Goal: Download file/media

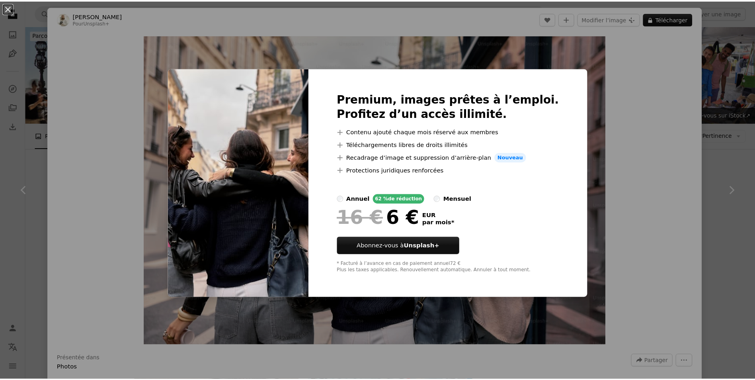
scroll to position [518, 0]
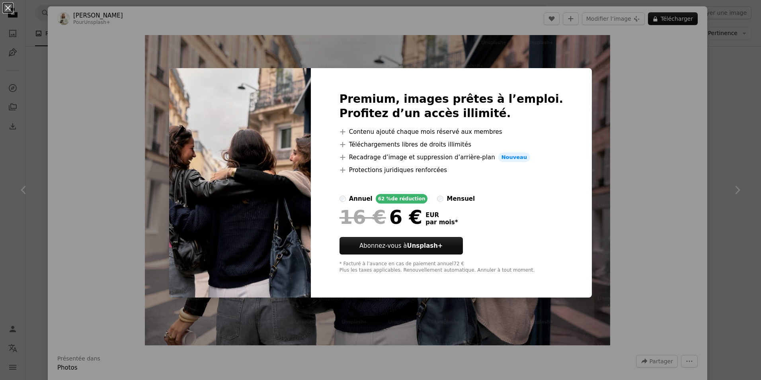
click at [621, 22] on div "An X shape Premium, images prêtes à l’emploi. Profitez d’un accès illimité. A p…" at bounding box center [380, 190] width 761 height 380
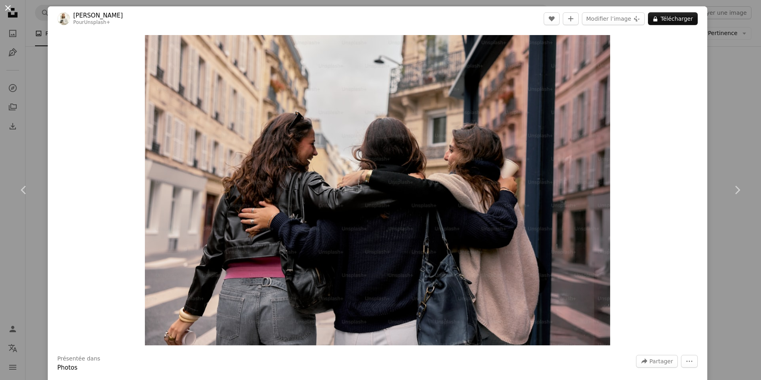
click at [11, 8] on button "An X shape" at bounding box center [8, 8] width 10 height 10
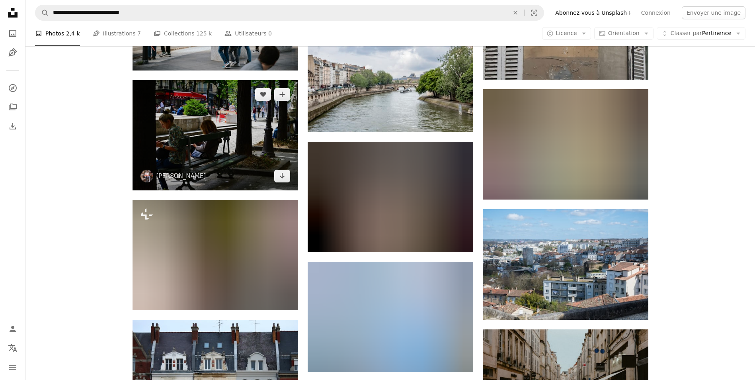
scroll to position [4978, 0]
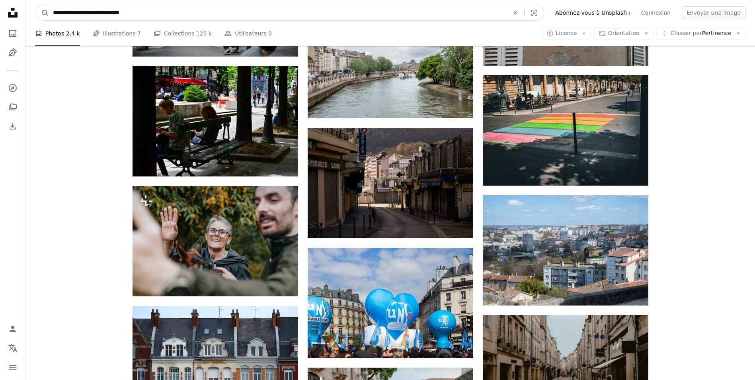
drag, startPoint x: 158, startPoint y: 16, endPoint x: 123, endPoint y: 14, distance: 34.7
click at [123, 14] on input "**********" at bounding box center [278, 12] width 458 height 15
type input "**********"
click at [35, 5] on button "A magnifying glass" at bounding box center [42, 12] width 14 height 15
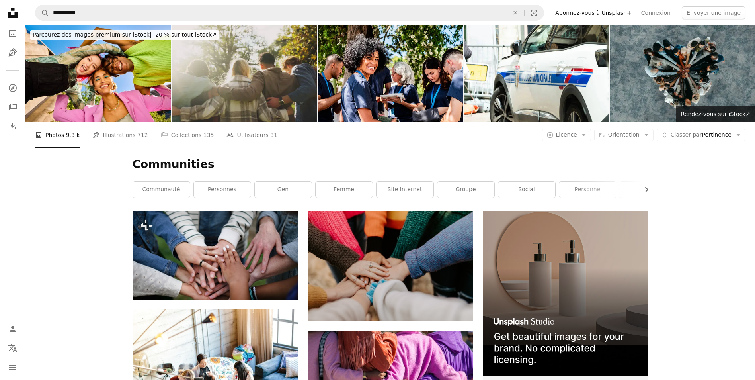
click at [270, 90] on img at bounding box center [244, 73] width 145 height 97
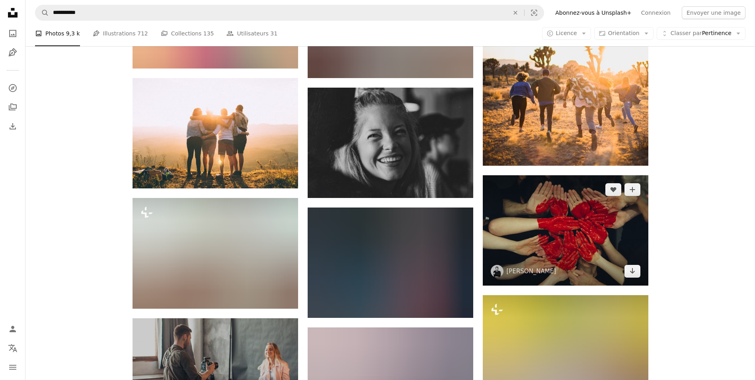
scroll to position [996, 0]
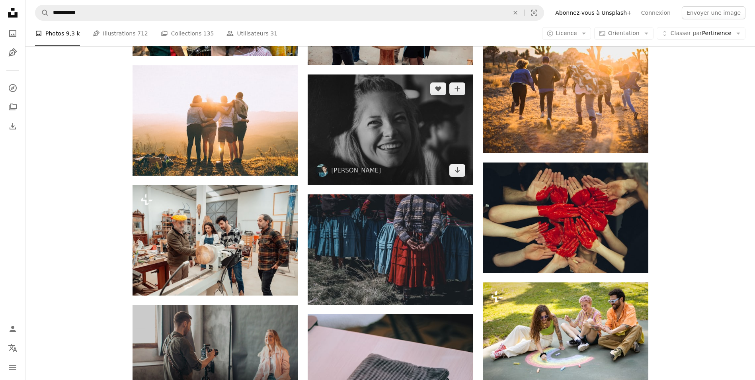
click at [383, 127] on img at bounding box center [391, 129] width 166 height 110
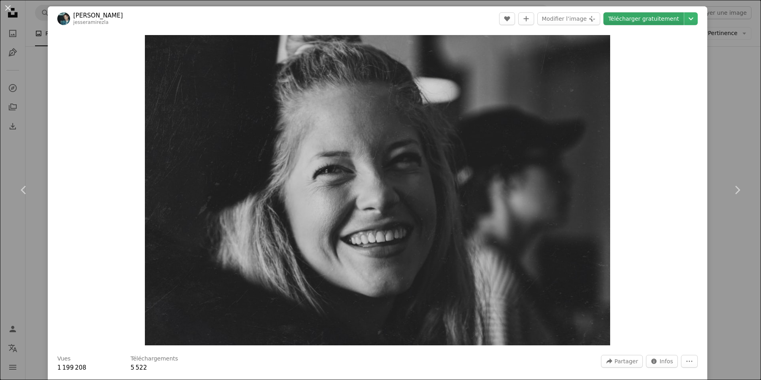
click at [658, 14] on link "Télécharger gratuitement" at bounding box center [644, 18] width 80 height 13
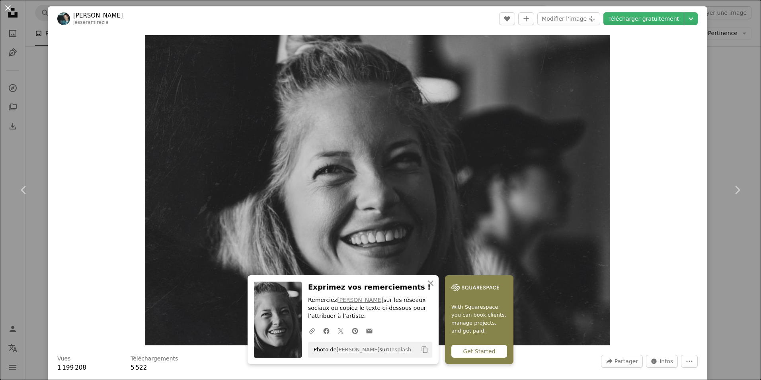
click at [10, 3] on button "An X shape" at bounding box center [8, 8] width 10 height 10
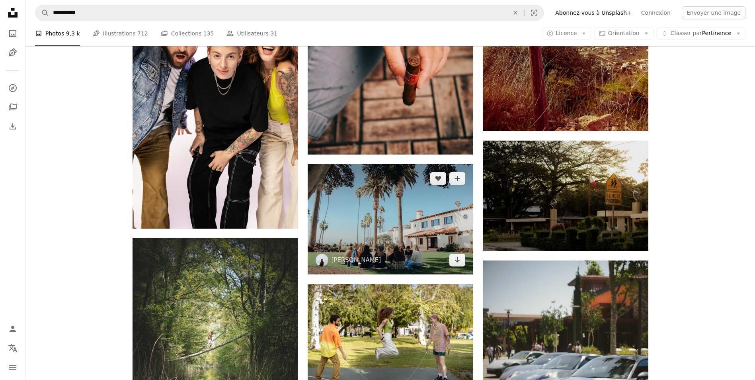
scroll to position [4898, 0]
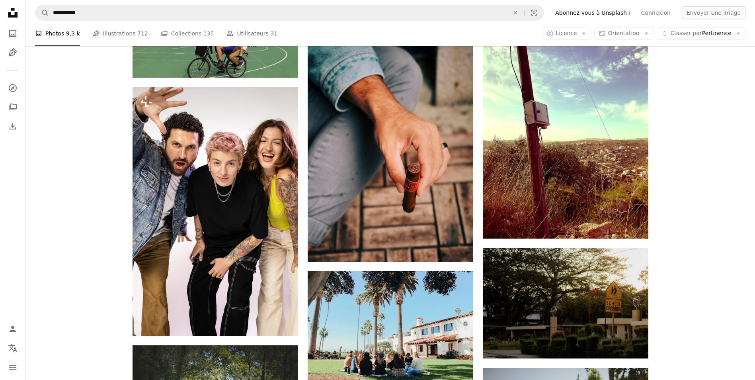
drag, startPoint x: 355, startPoint y: 296, endPoint x: 111, endPoint y: 294, distance: 244.1
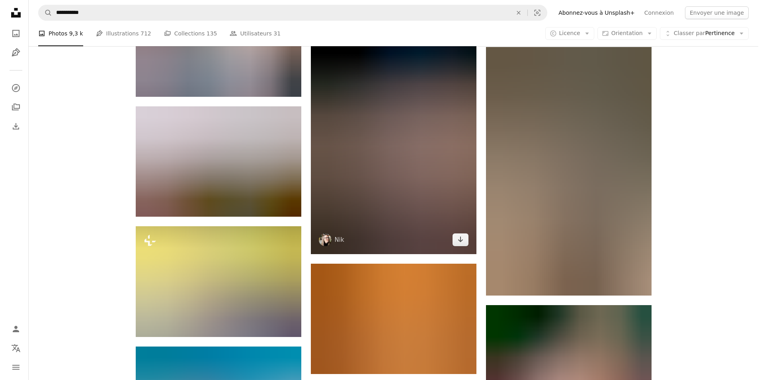
scroll to position [8840, 0]
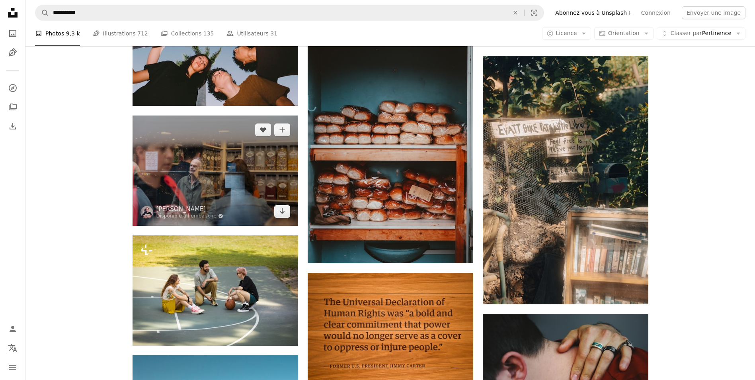
click at [190, 174] on img at bounding box center [216, 170] width 166 height 110
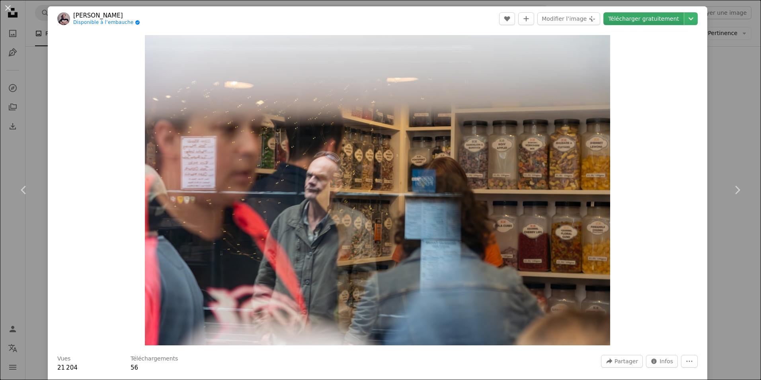
click at [658, 19] on link "Télécharger gratuitement" at bounding box center [644, 18] width 80 height 13
